Goal: Information Seeking & Learning: Check status

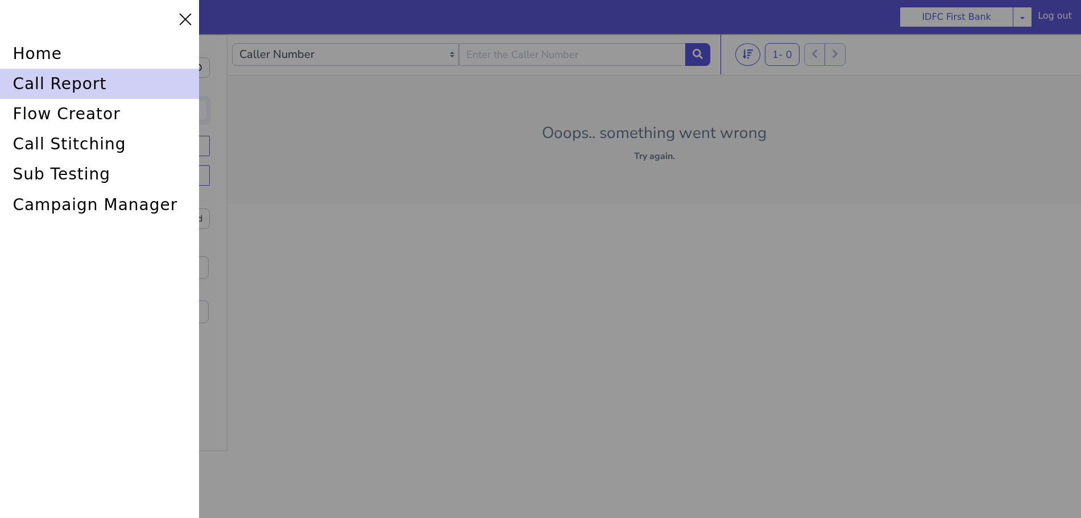
click at [45, 76] on div "call report" at bounding box center [99, 84] width 199 height 30
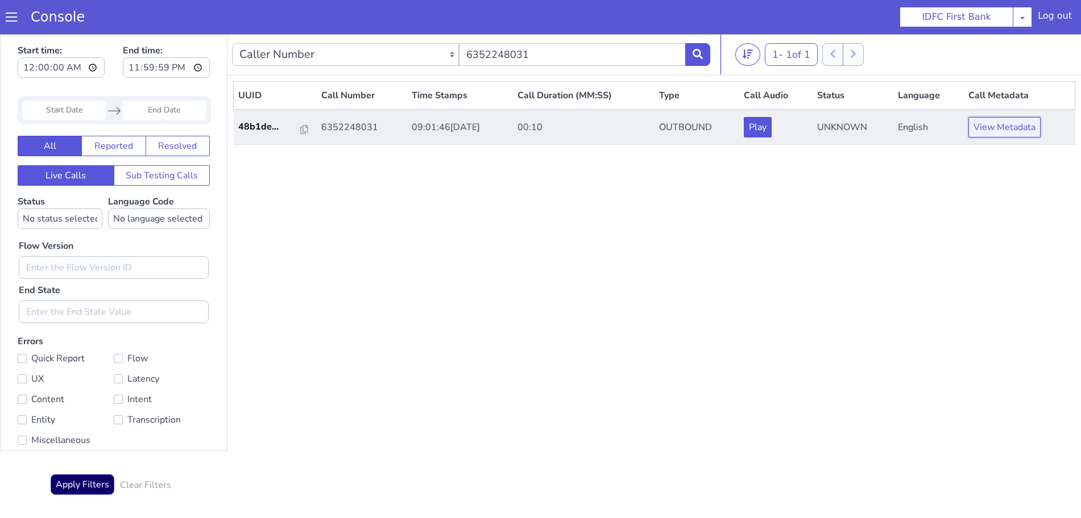
click at [985, 128] on button "View Metadata" at bounding box center [1004, 127] width 72 height 20
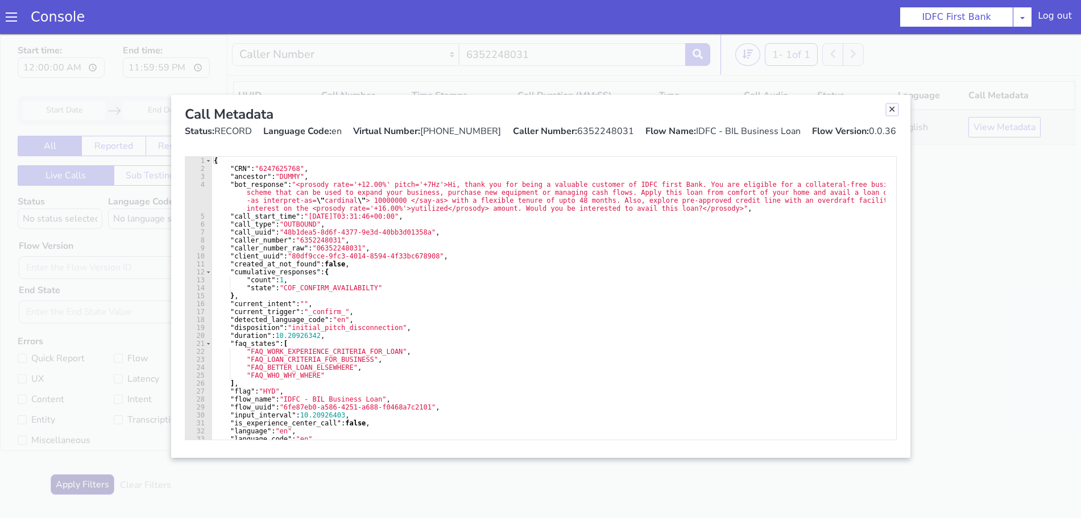
click at [890, 111] on link "Close" at bounding box center [891, 109] width 11 height 11
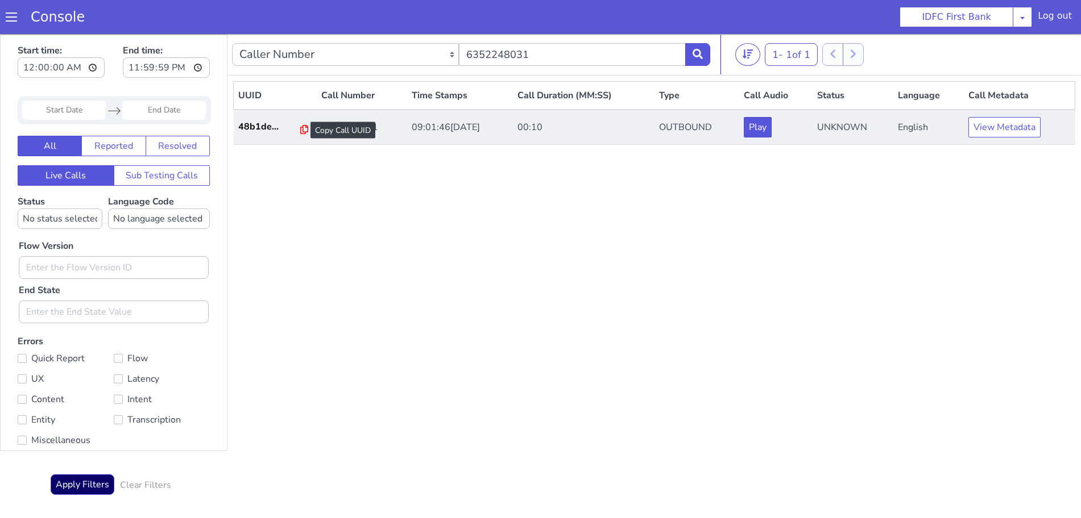
click at [300, 129] on icon at bounding box center [304, 129] width 8 height 9
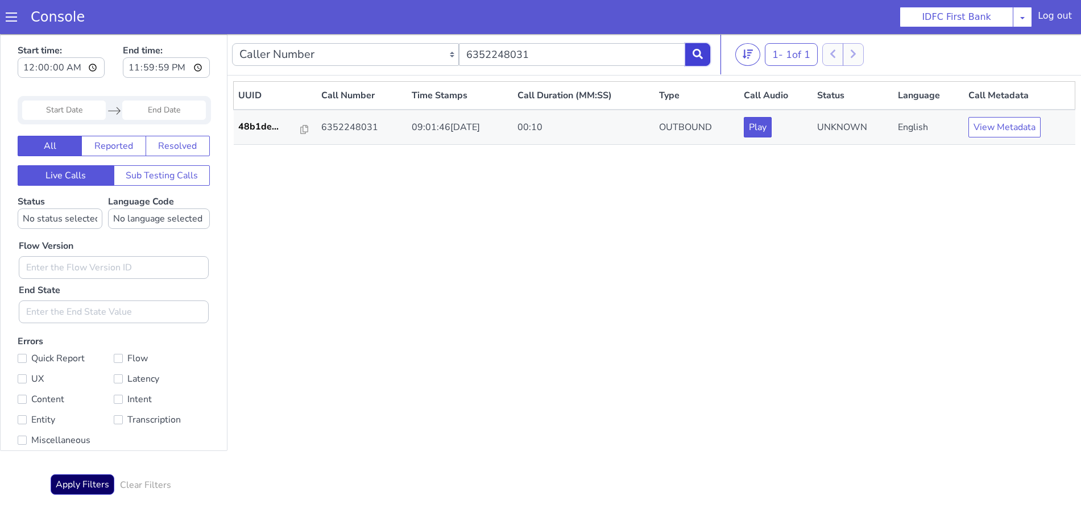
click at [699, 53] on icon at bounding box center [697, 54] width 10 height 10
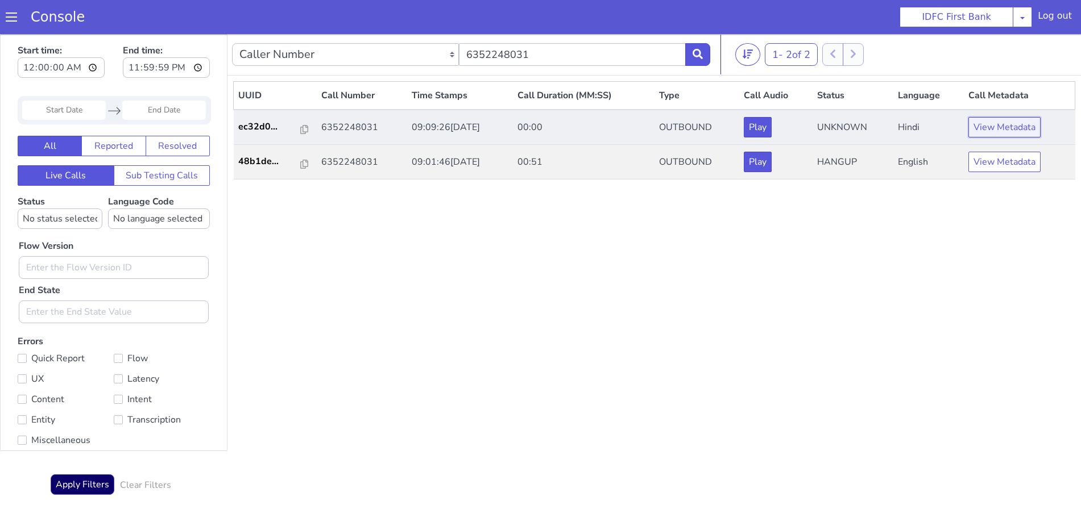
click at [995, 123] on button "View Metadata" at bounding box center [1004, 127] width 72 height 20
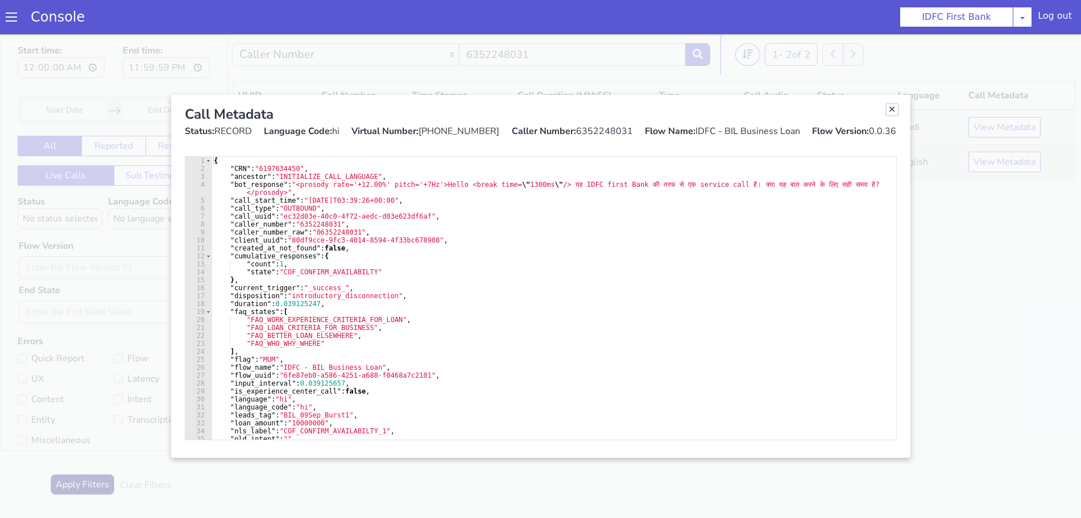
click at [893, 110] on link "Close" at bounding box center [891, 109] width 11 height 11
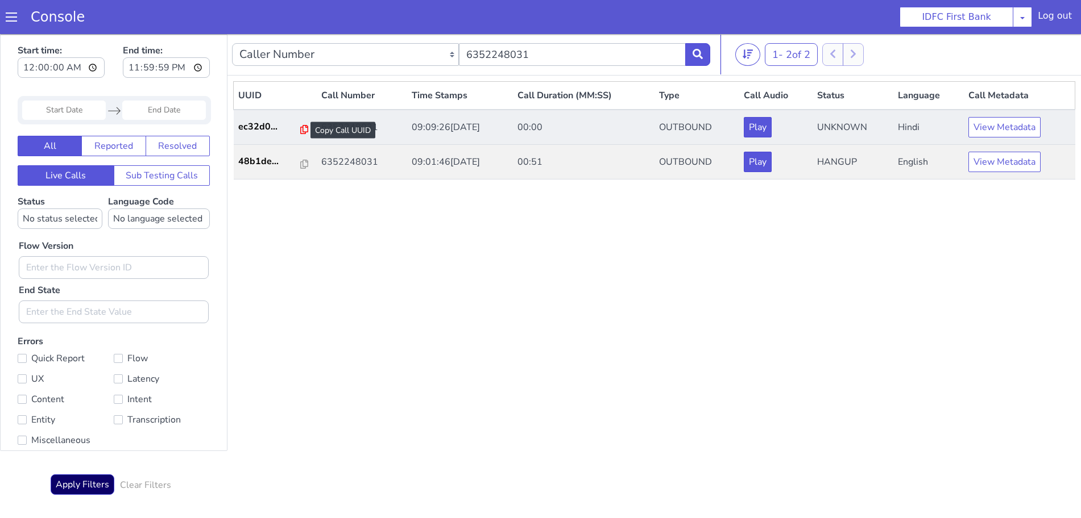
click at [300, 128] on icon at bounding box center [304, 129] width 8 height 9
click at [982, 126] on button "View Metadata" at bounding box center [1004, 127] width 72 height 20
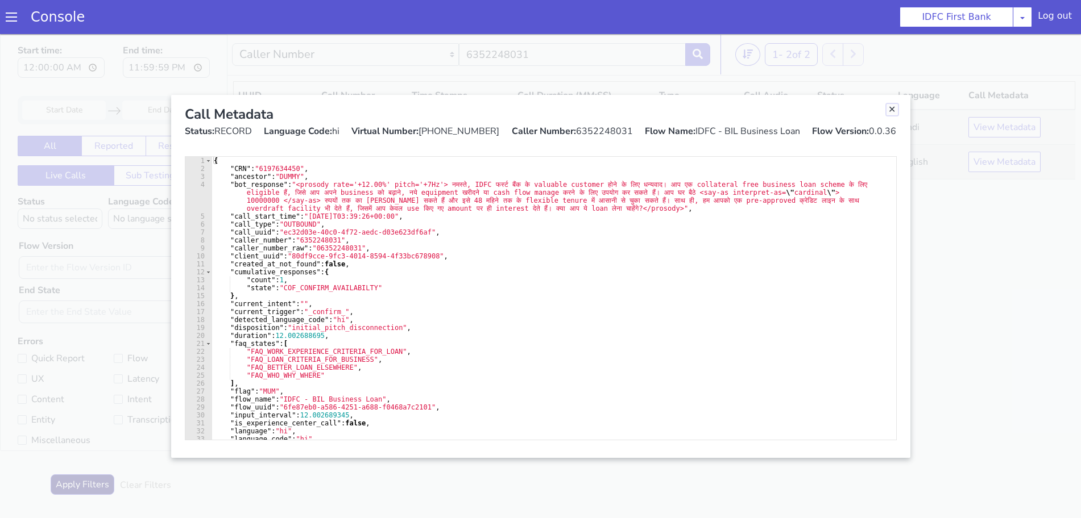
click at [891, 111] on link "Close" at bounding box center [891, 109] width 11 height 11
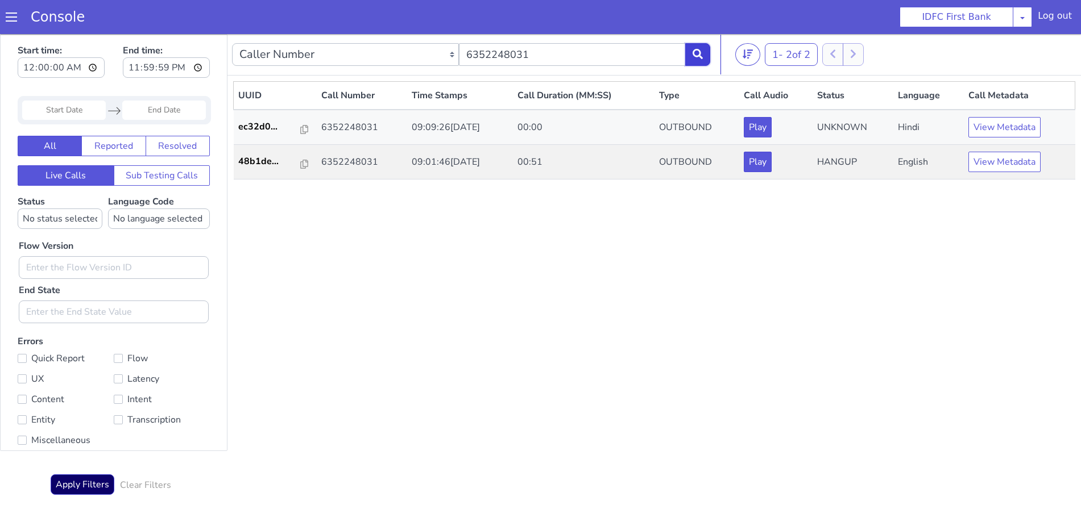
click at [706, 47] on button at bounding box center [697, 54] width 25 height 23
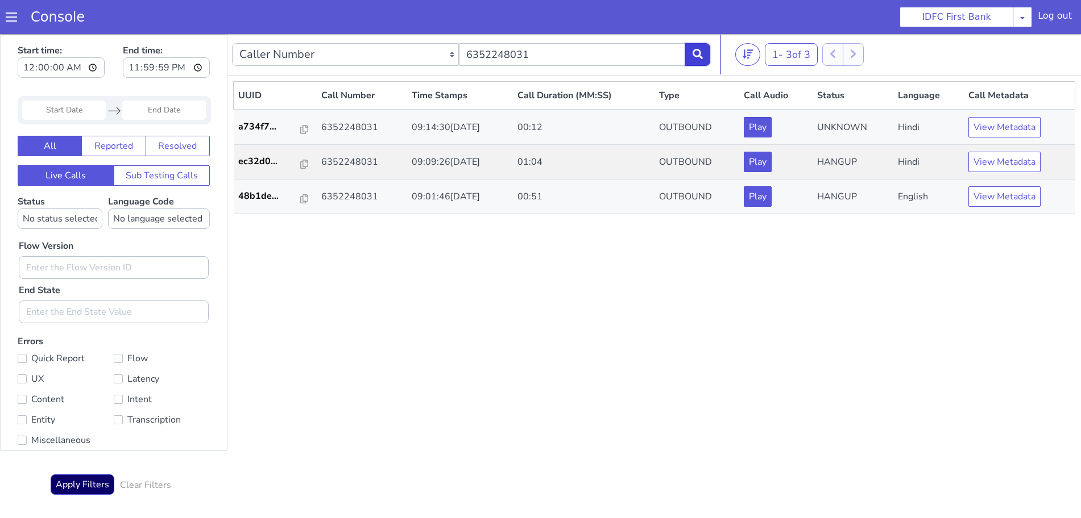
click at [696, 50] on icon at bounding box center [697, 54] width 10 height 10
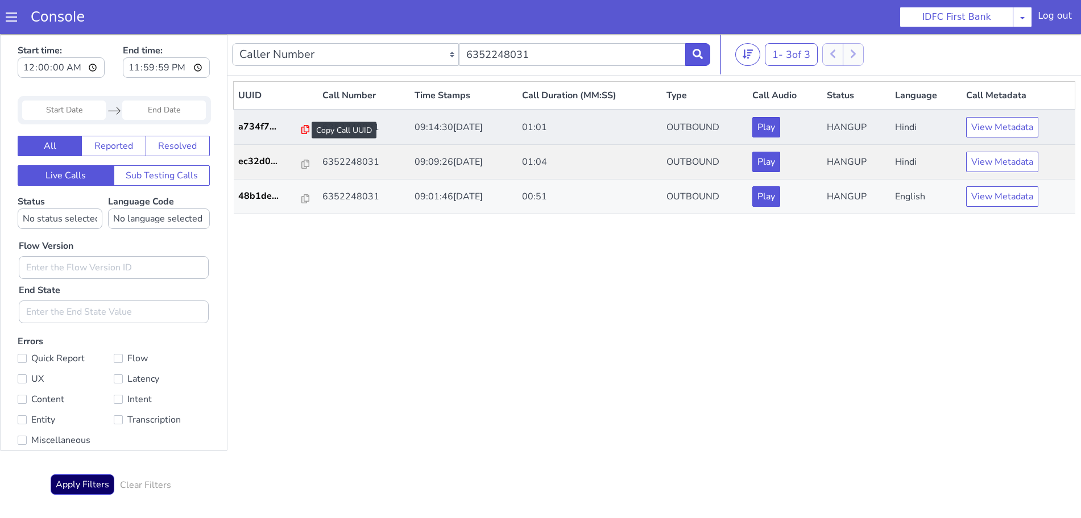
click at [301, 128] on icon at bounding box center [305, 129] width 8 height 9
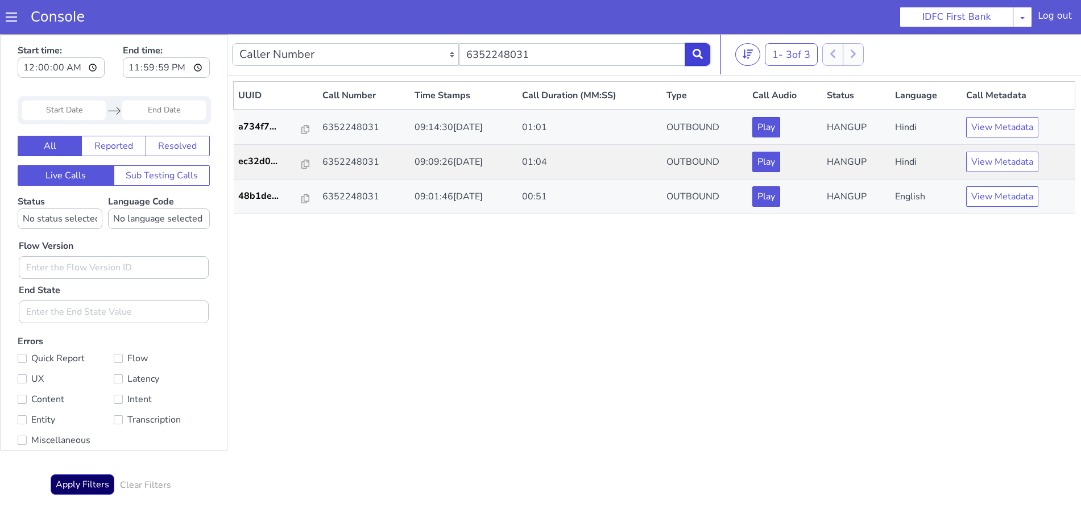
click at [701, 53] on icon at bounding box center [697, 54] width 10 height 10
click at [703, 55] on icon at bounding box center [697, 54] width 10 height 10
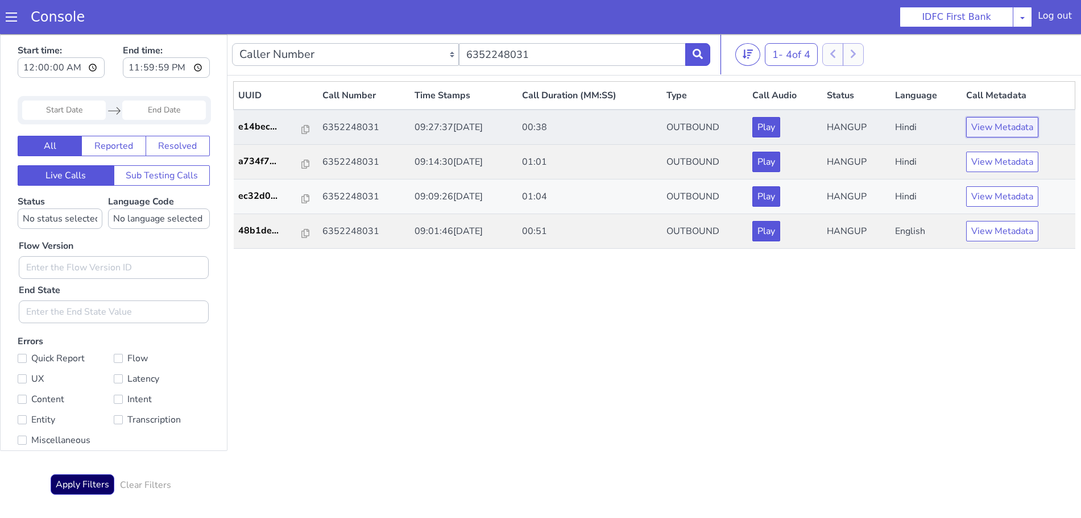
click at [998, 126] on button "View Metadata" at bounding box center [1002, 127] width 72 height 20
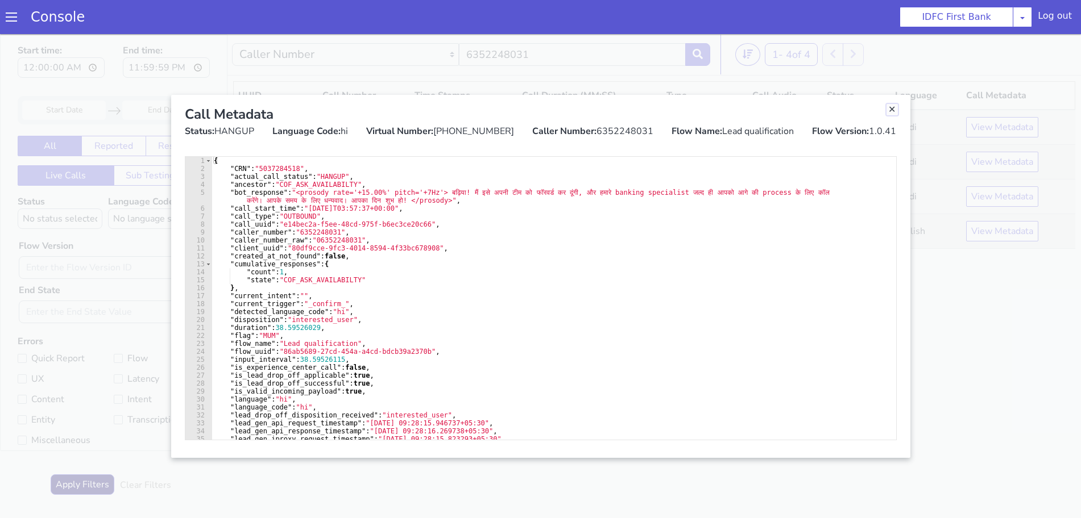
click at [894, 113] on link "Close" at bounding box center [891, 109] width 11 height 11
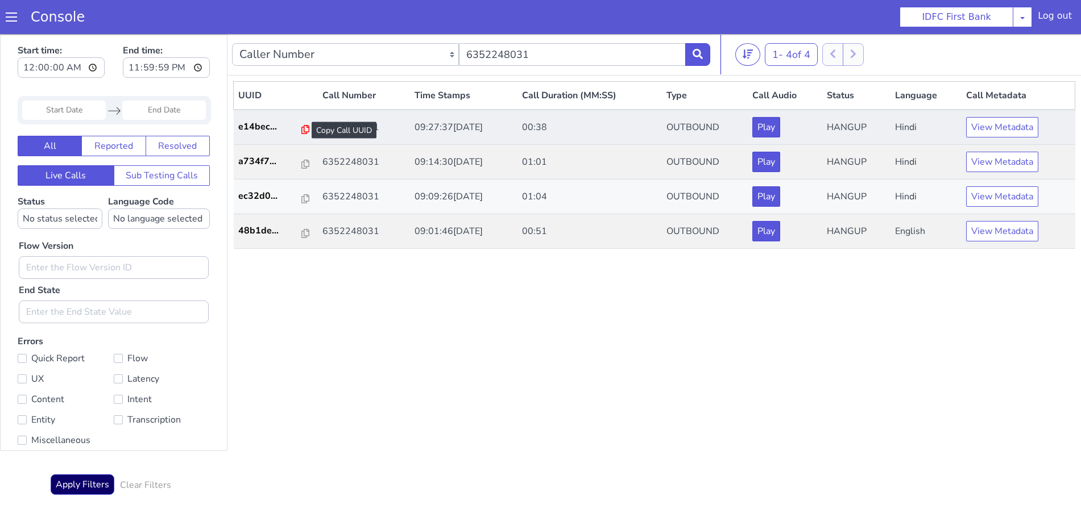
click at [301, 130] on icon at bounding box center [305, 129] width 8 height 9
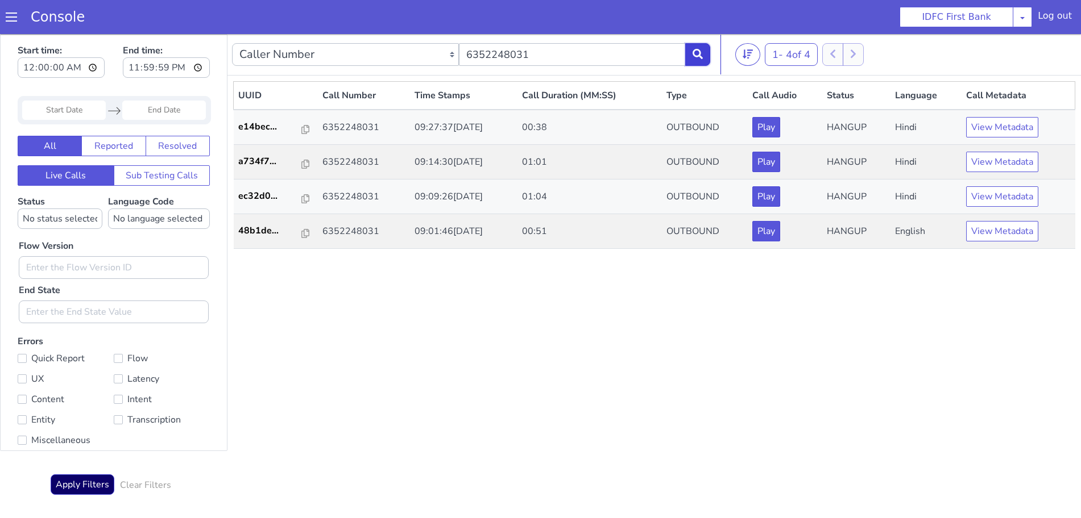
click at [696, 53] on icon at bounding box center [697, 54] width 10 height 10
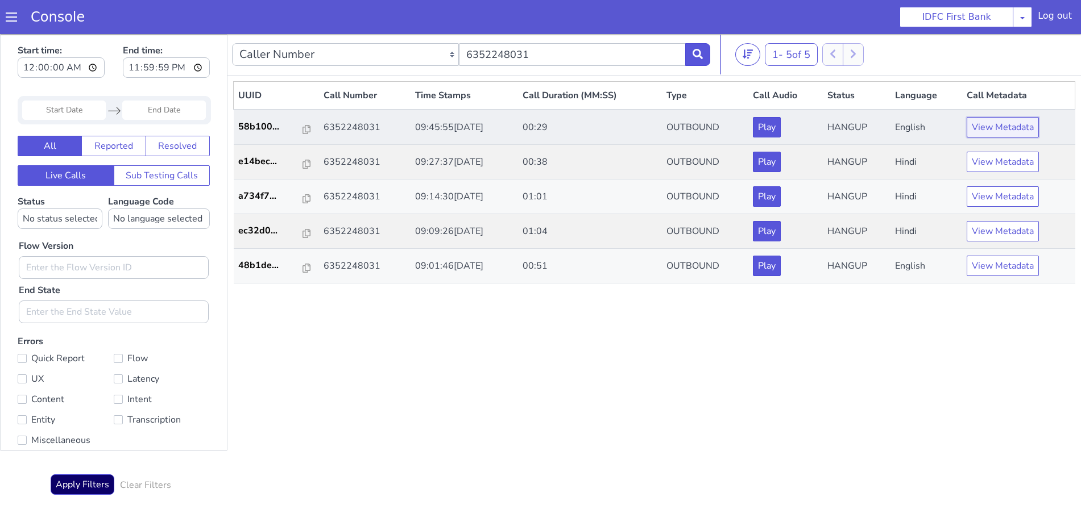
click at [1005, 123] on button "View Metadata" at bounding box center [1002, 127] width 72 height 20
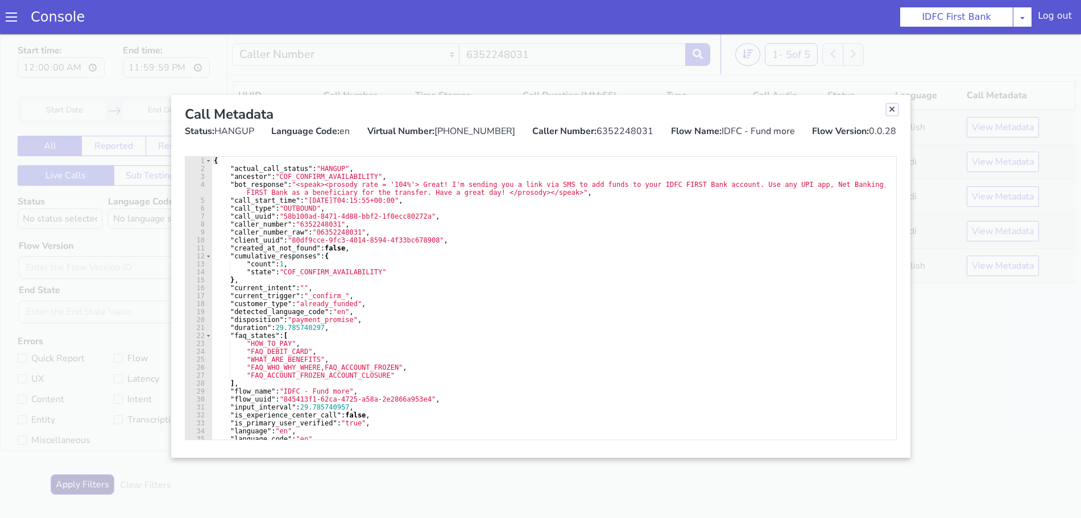
click at [887, 108] on link "Close" at bounding box center [891, 109] width 11 height 11
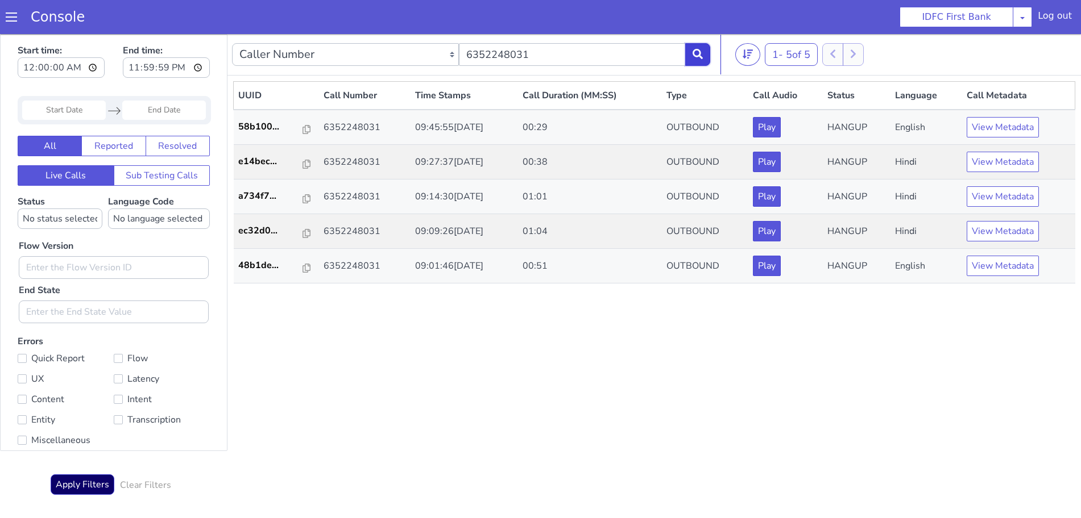
click at [702, 57] on icon at bounding box center [697, 54] width 10 height 10
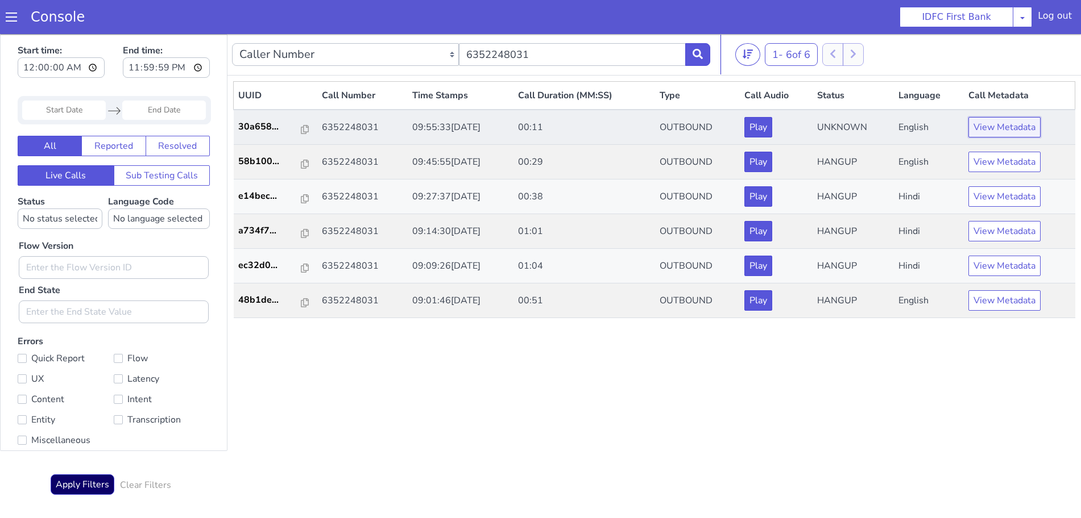
click at [1015, 127] on button "View Metadata" at bounding box center [1004, 127] width 72 height 20
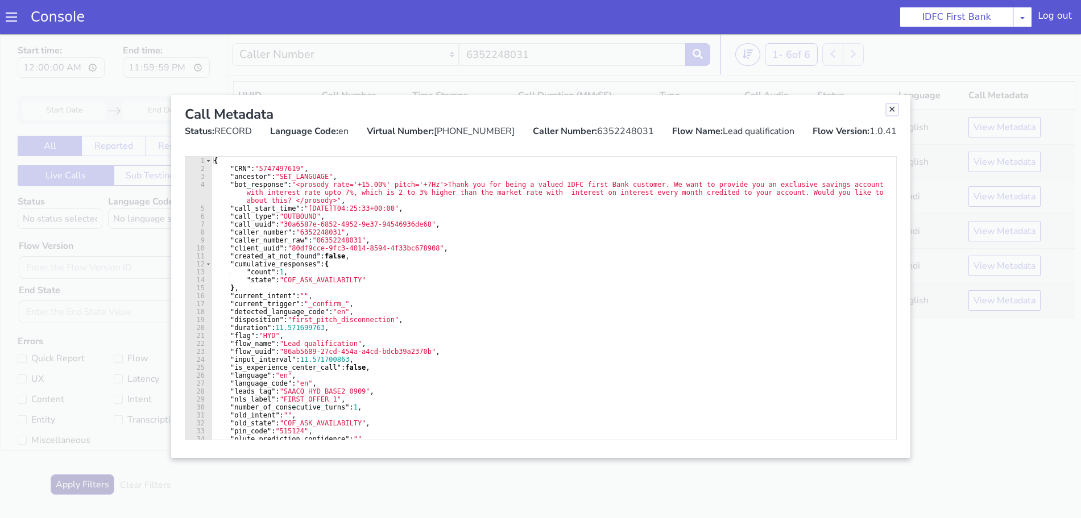
click at [890, 106] on link "Close" at bounding box center [891, 109] width 11 height 11
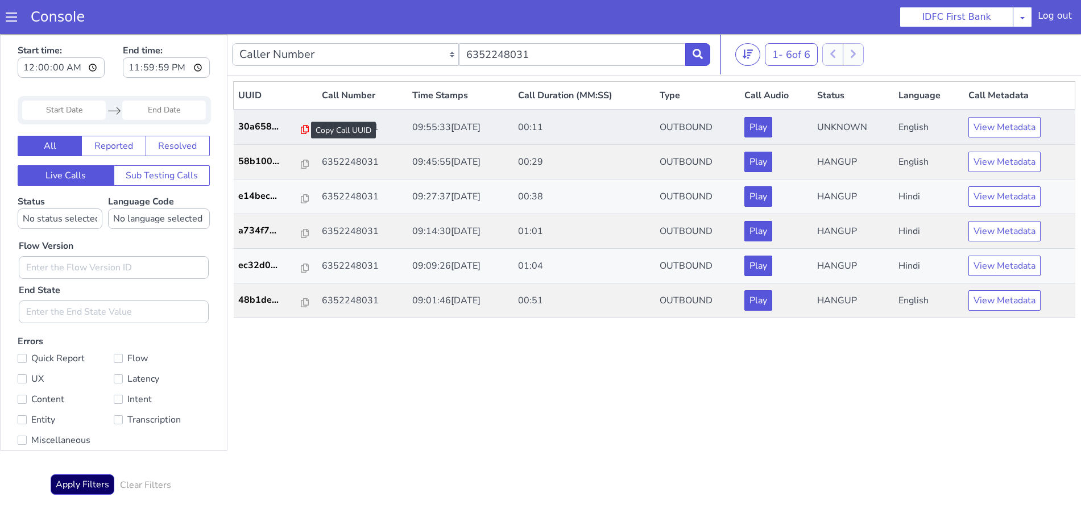
click at [301, 127] on icon at bounding box center [305, 129] width 8 height 9
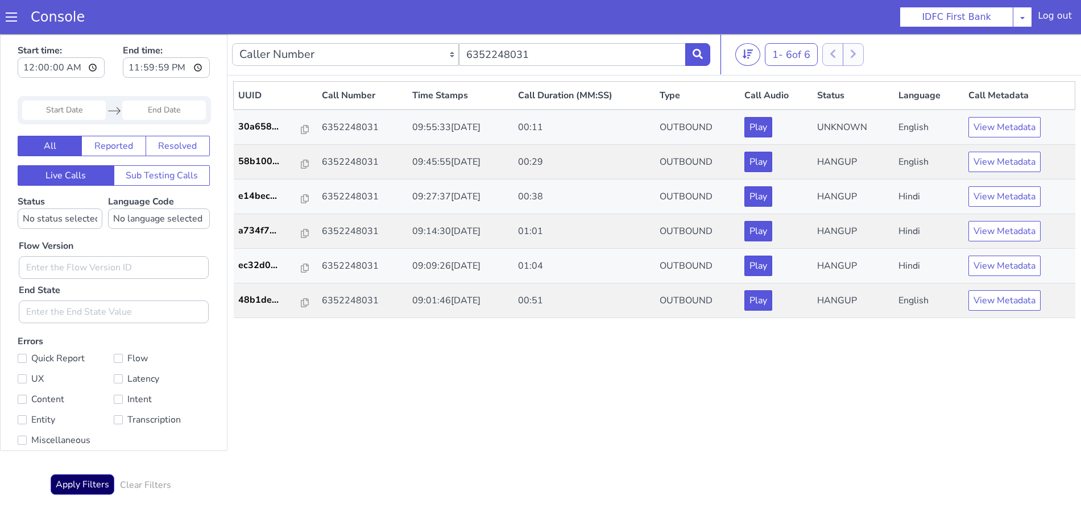
click at [695, 42] on div "Caller Number Call UUID Custom Parameter 6352248031" at bounding box center [471, 55] width 478 height 32
click at [699, 55] on icon at bounding box center [697, 54] width 10 height 10
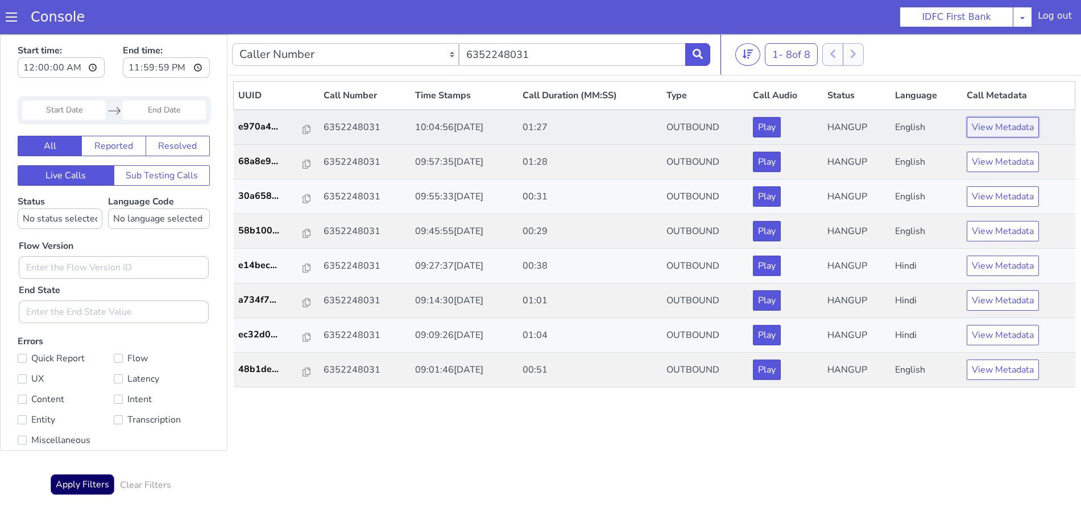
click at [1009, 123] on button "View Metadata" at bounding box center [1002, 127] width 72 height 20
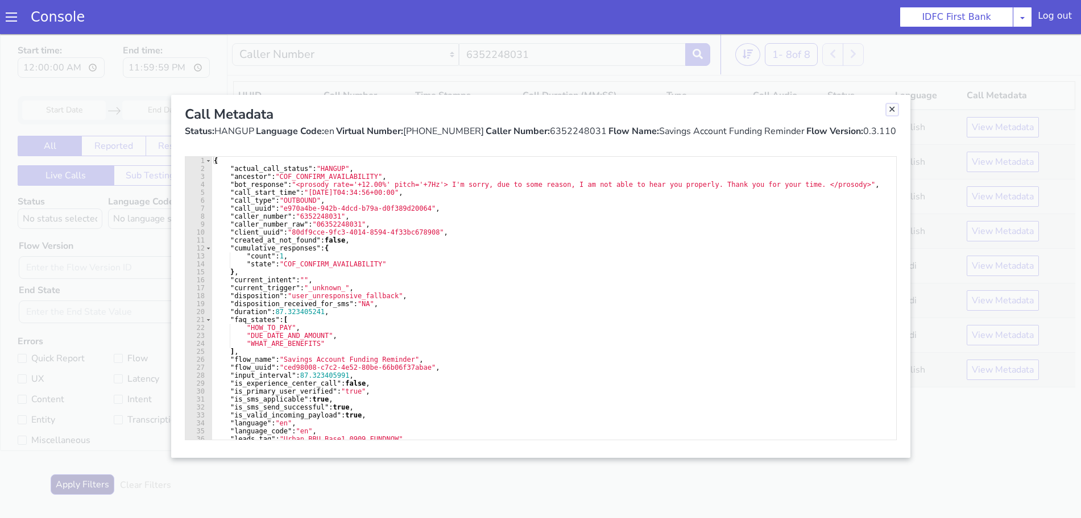
click at [892, 110] on link "Close" at bounding box center [891, 109] width 11 height 11
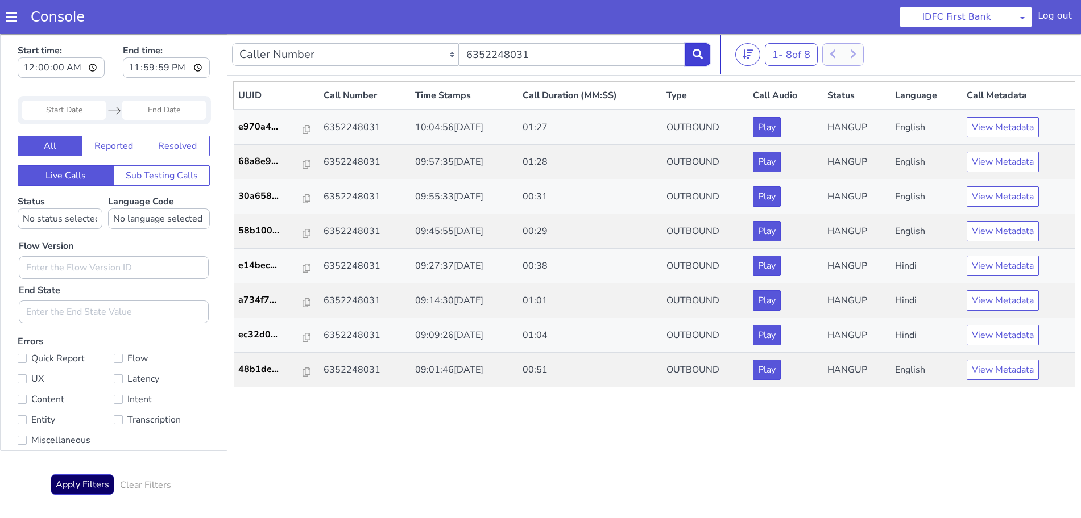
click at [701, 49] on icon at bounding box center [697, 54] width 10 height 10
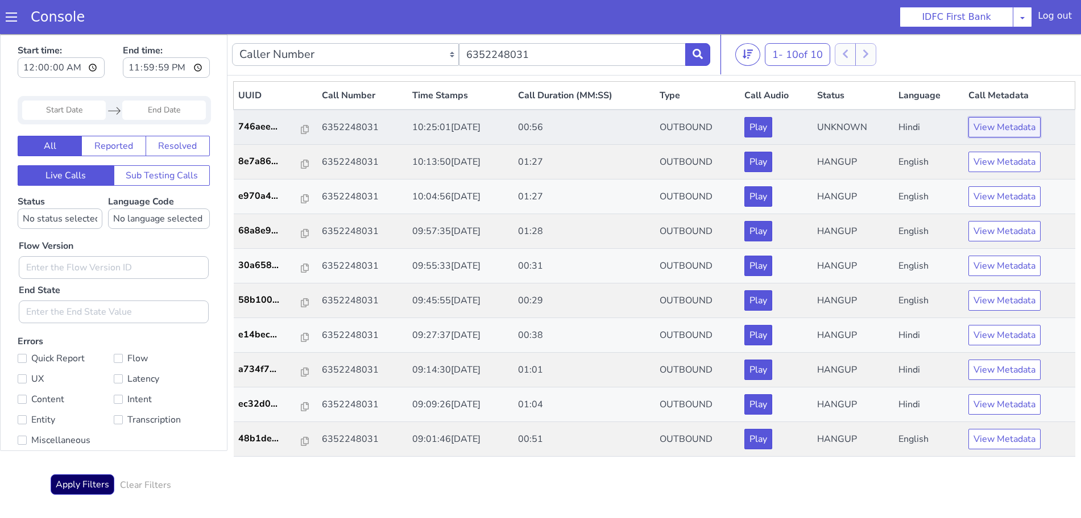
click at [1013, 126] on button "View Metadata" at bounding box center [1004, 127] width 72 height 20
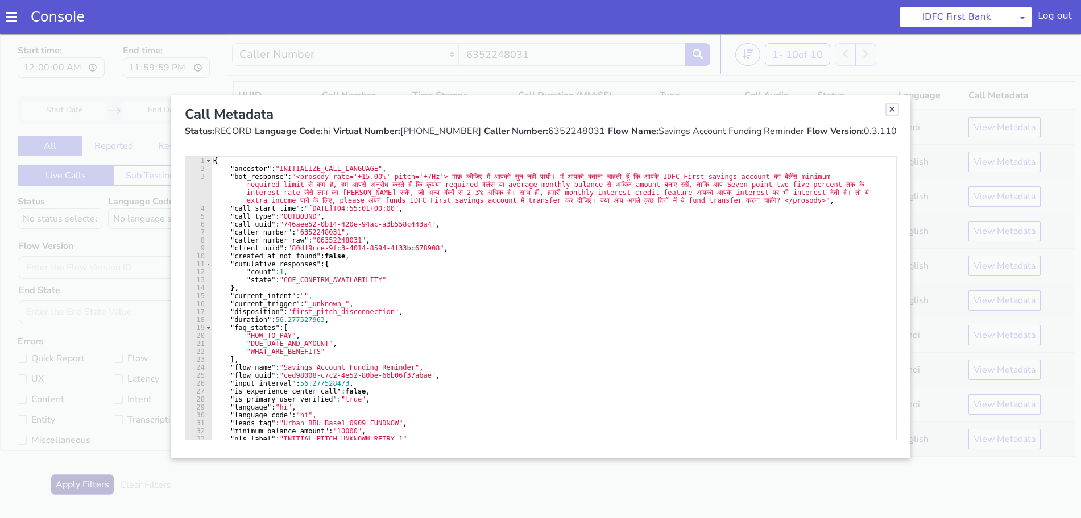
click at [894, 114] on link "Close" at bounding box center [891, 109] width 11 height 11
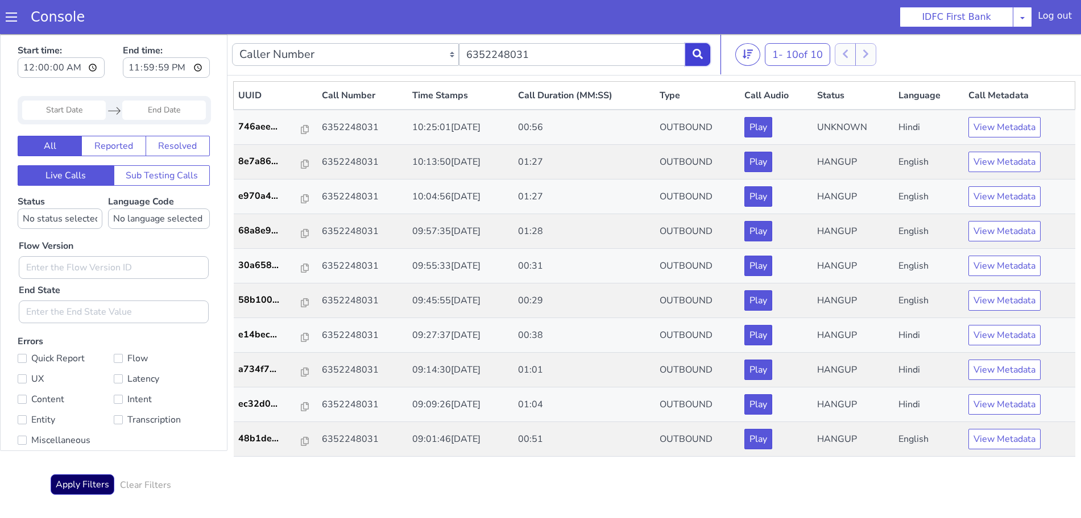
click at [695, 60] on button at bounding box center [697, 54] width 25 height 23
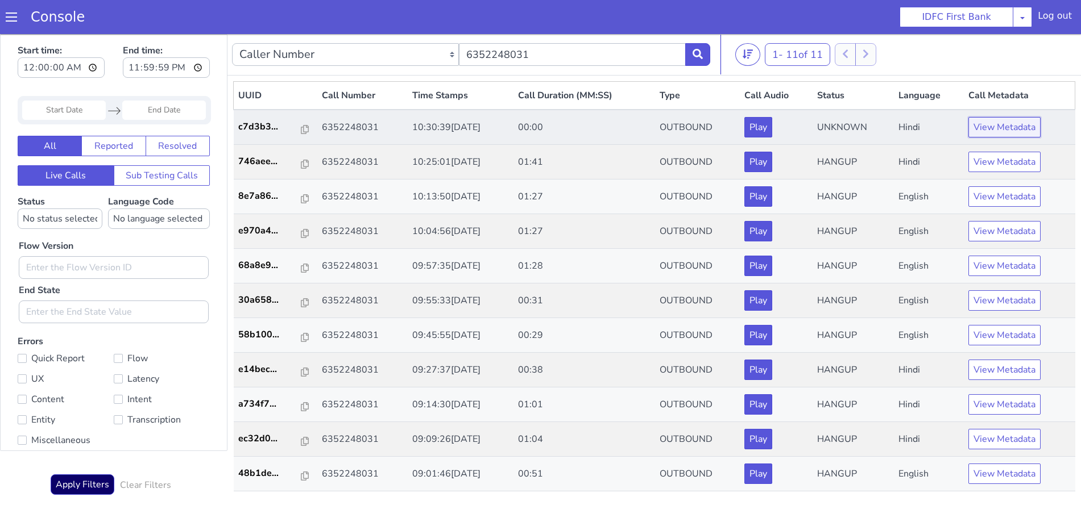
click at [995, 126] on button "View Metadata" at bounding box center [1004, 127] width 72 height 20
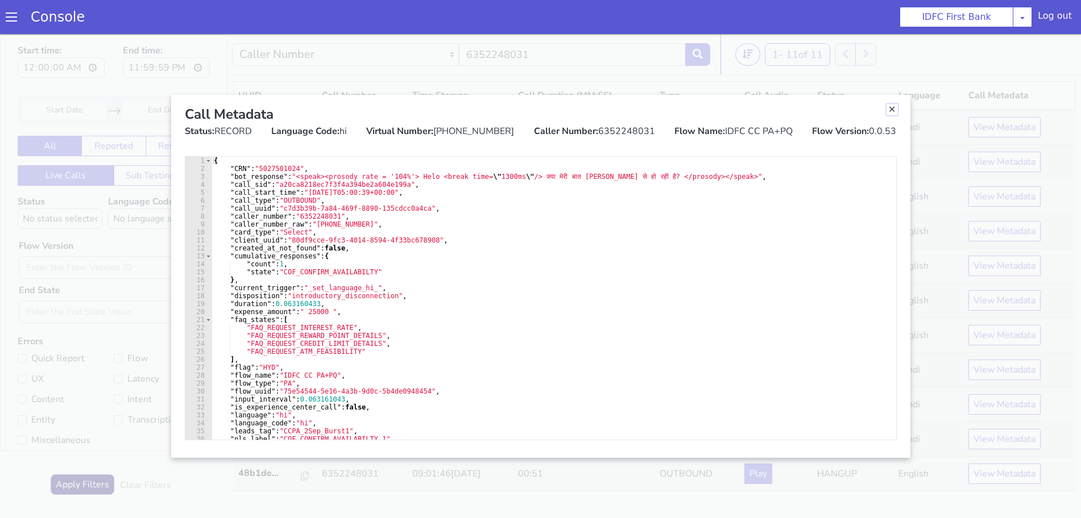
click at [890, 107] on link "Close" at bounding box center [891, 109] width 11 height 11
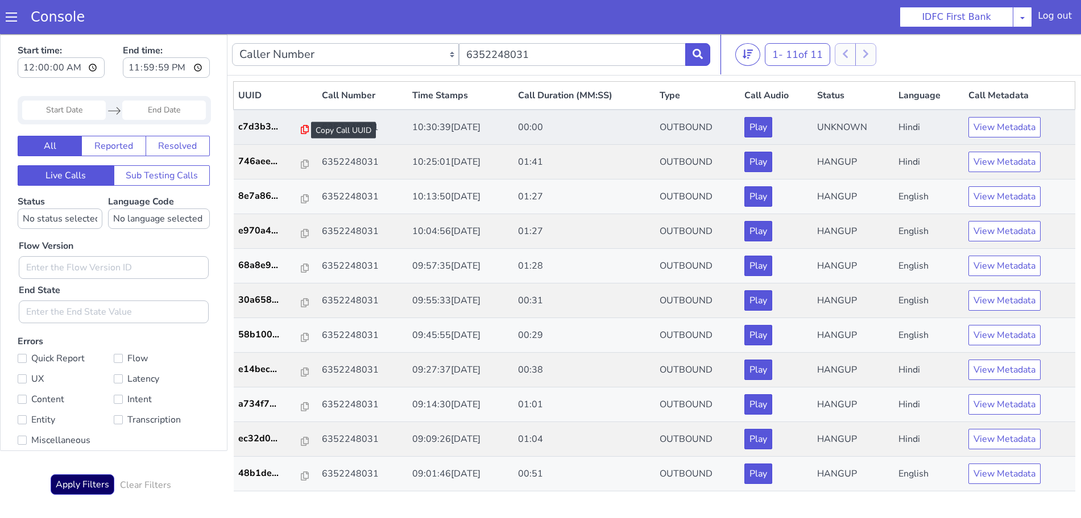
click at [301, 127] on icon at bounding box center [305, 129] width 8 height 9
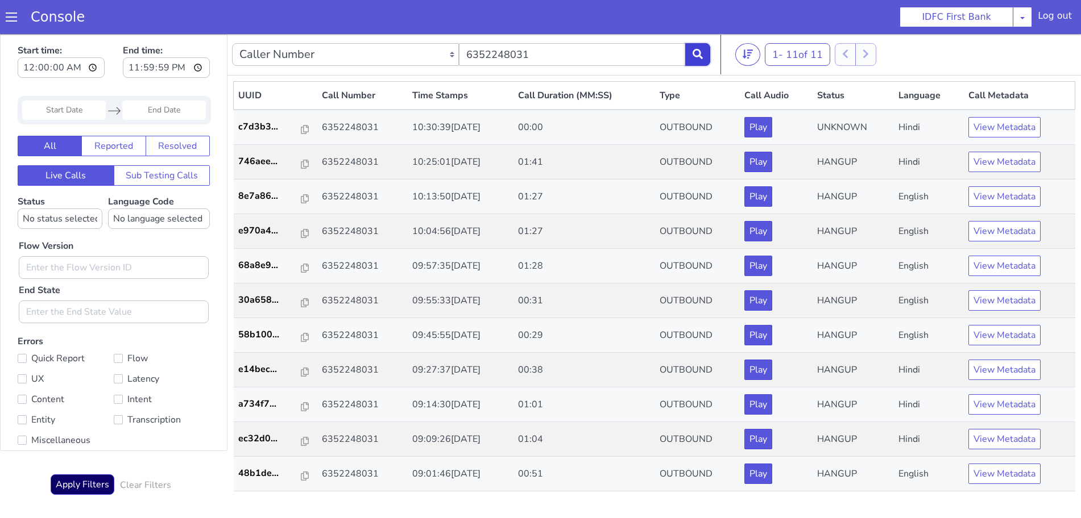
click at [703, 57] on button at bounding box center [697, 54] width 25 height 23
click at [708, 57] on button at bounding box center [697, 54] width 25 height 23
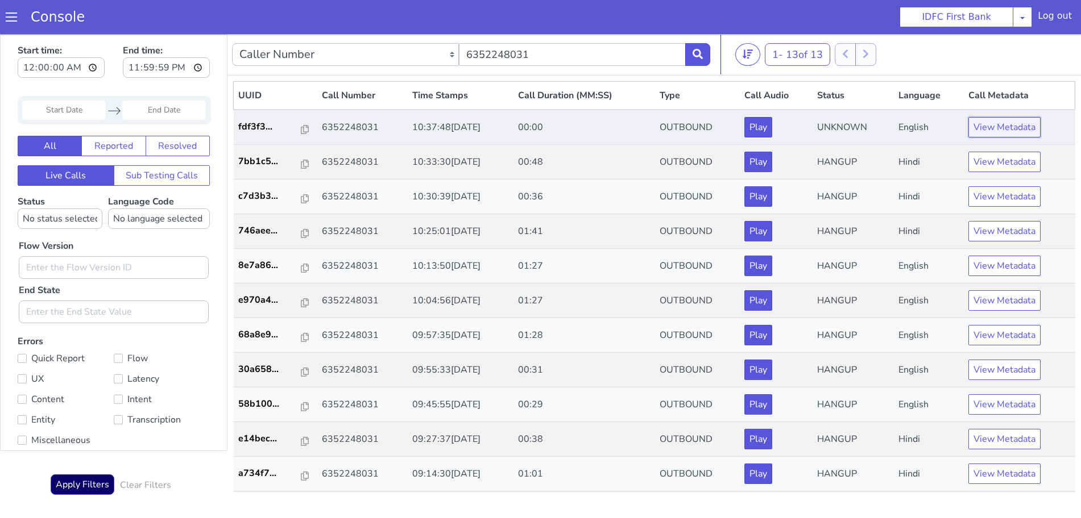
click at [1004, 128] on button "View Metadata" at bounding box center [1004, 127] width 72 height 20
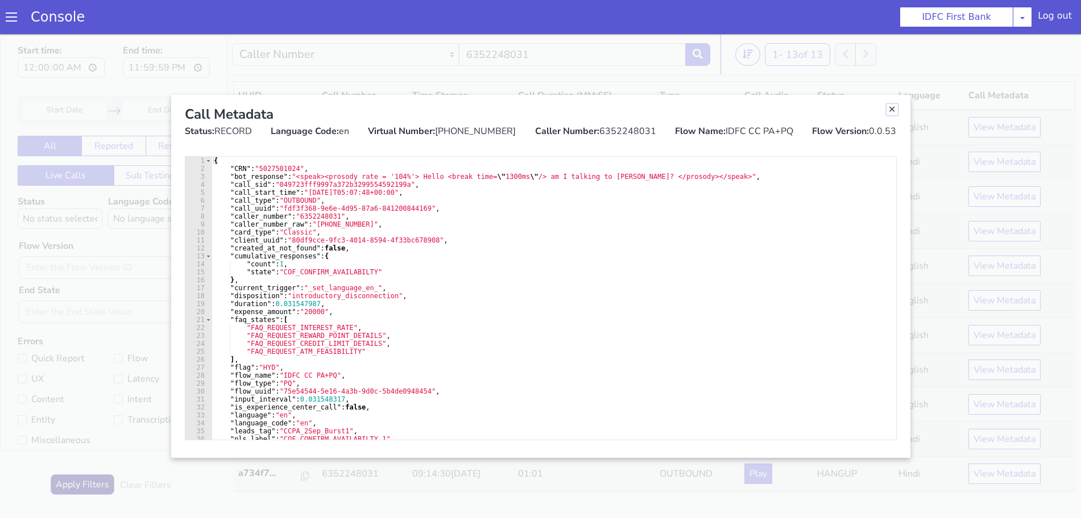
click at [891, 110] on link "Close" at bounding box center [891, 109] width 11 height 11
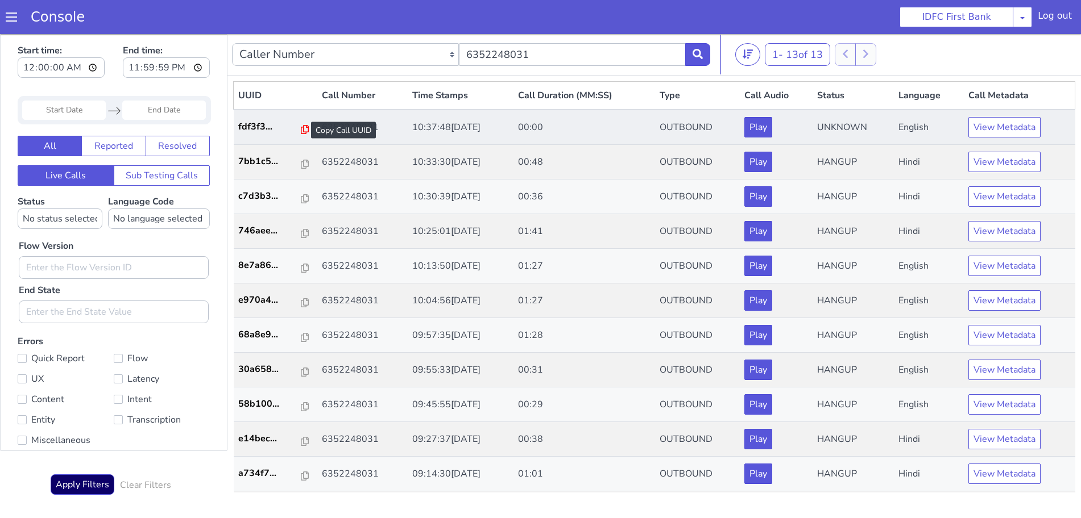
click at [301, 130] on icon at bounding box center [305, 129] width 8 height 9
